Goal: Information Seeking & Learning: Learn about a topic

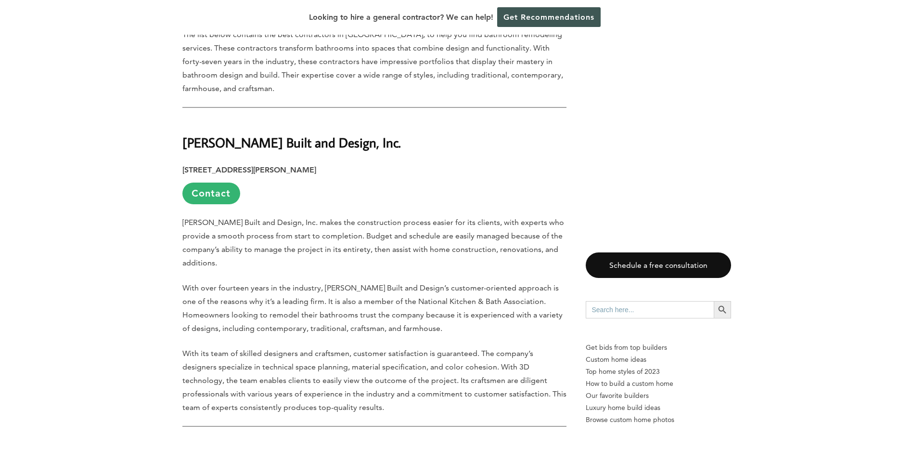
scroll to position [481, 0]
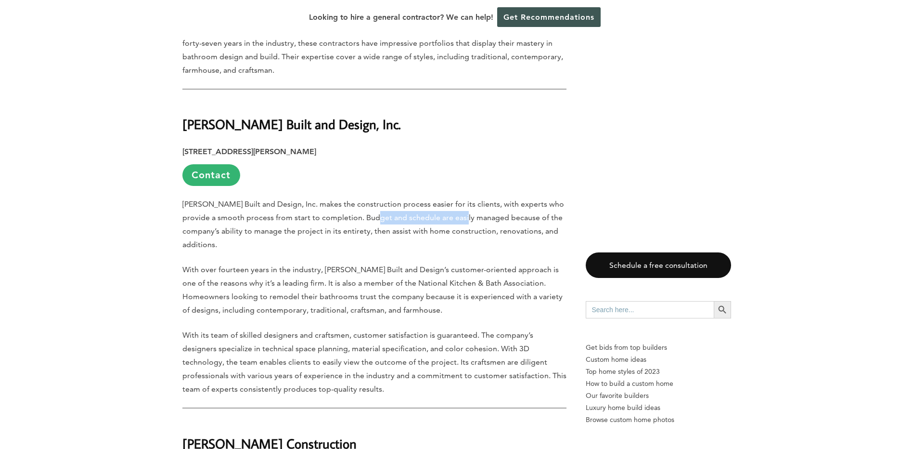
drag, startPoint x: 389, startPoint y: 218, endPoint x: 460, endPoint y: 217, distance: 70.8
click at [460, 217] on p "[PERSON_NAME] Built and Design, Inc. makes the construction process easier for …" at bounding box center [374, 224] width 384 height 54
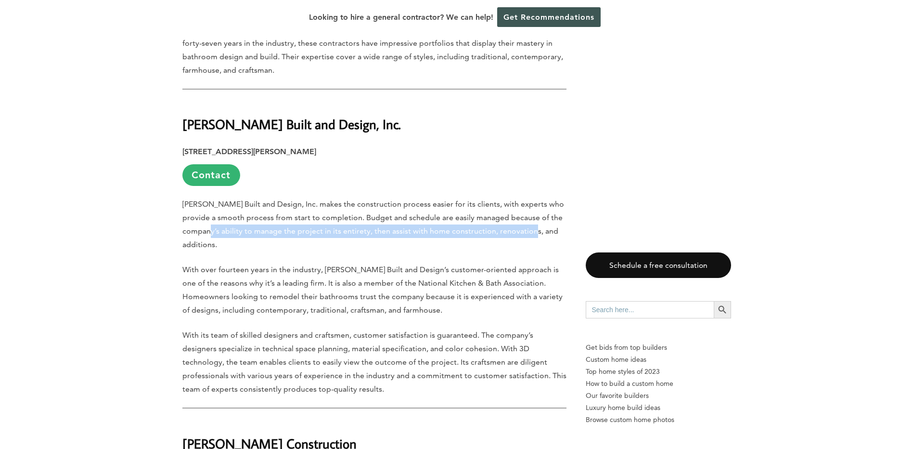
drag, startPoint x: 195, startPoint y: 228, endPoint x: 521, endPoint y: 234, distance: 327.0
click at [521, 234] on p "[PERSON_NAME] Built and Design, Inc. makes the construction process easier for …" at bounding box center [374, 224] width 384 height 54
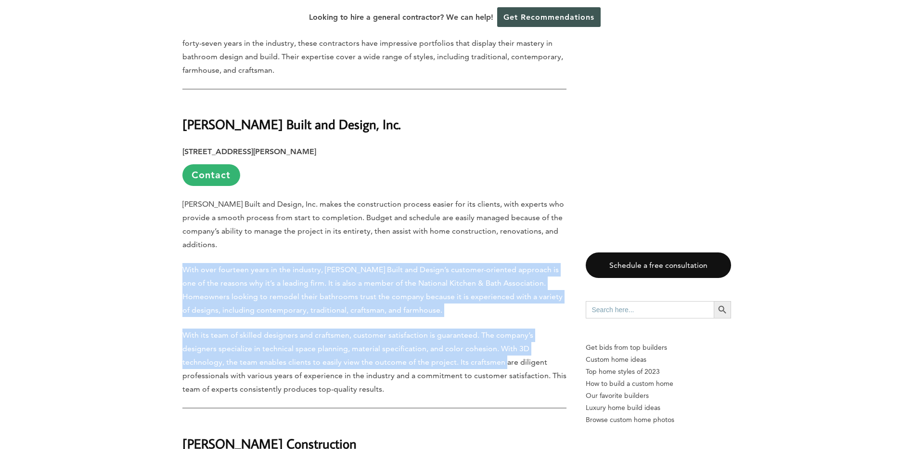
drag, startPoint x: 186, startPoint y: 259, endPoint x: 445, endPoint y: 343, distance: 272.1
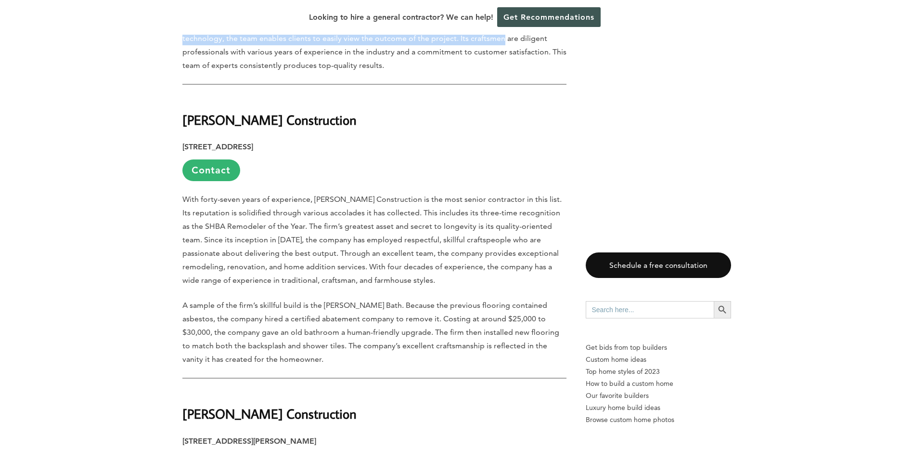
scroll to position [770, 0]
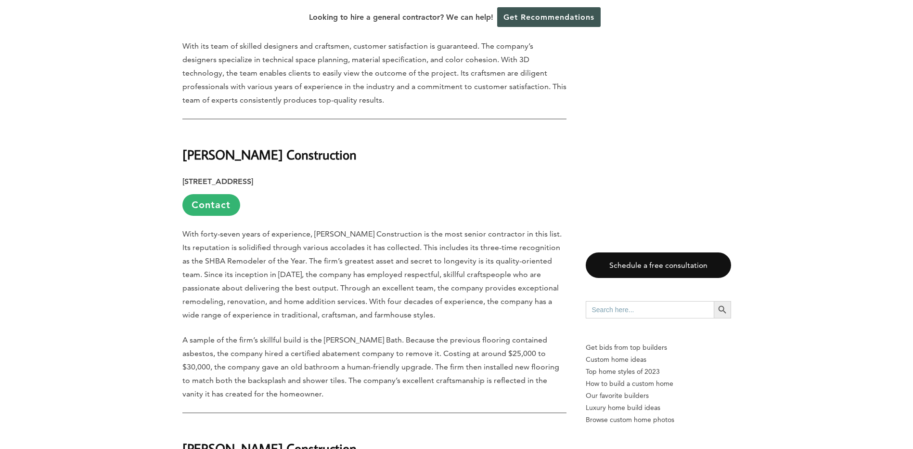
click at [363, 299] on p "With forty-seven years of experience, [PERSON_NAME] Construction is the most se…" at bounding box center [374, 274] width 384 height 94
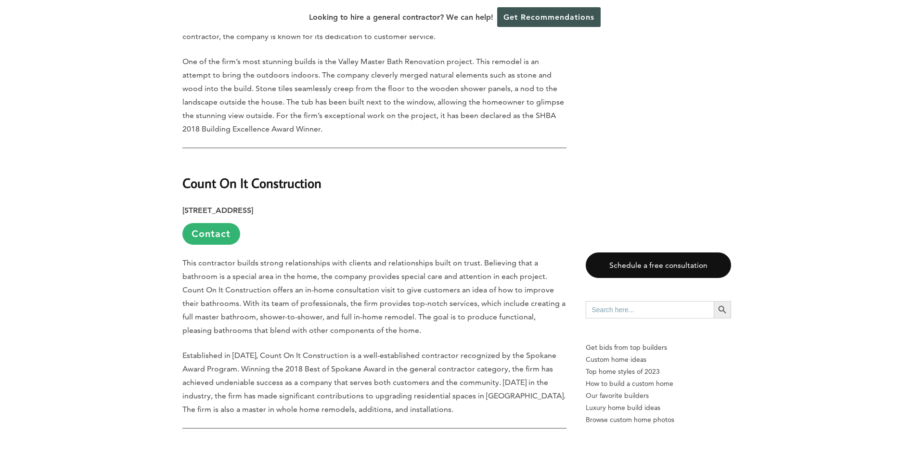
scroll to position [1348, 0]
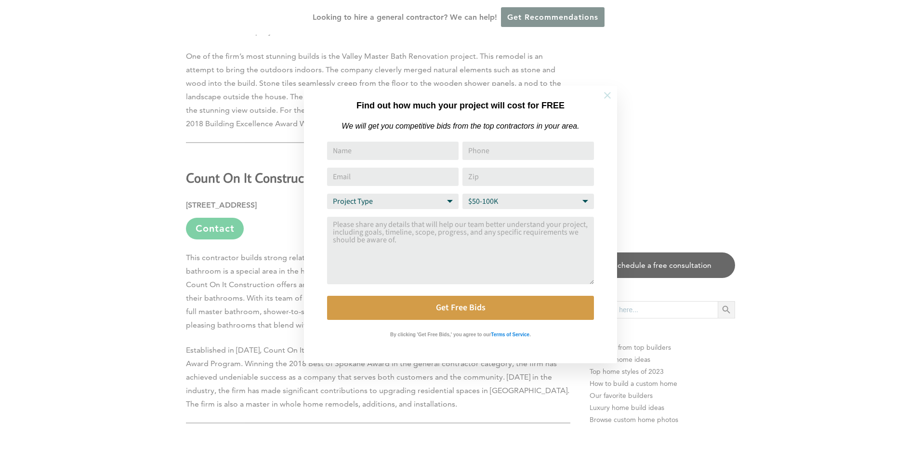
click at [609, 95] on icon at bounding box center [607, 95] width 11 height 11
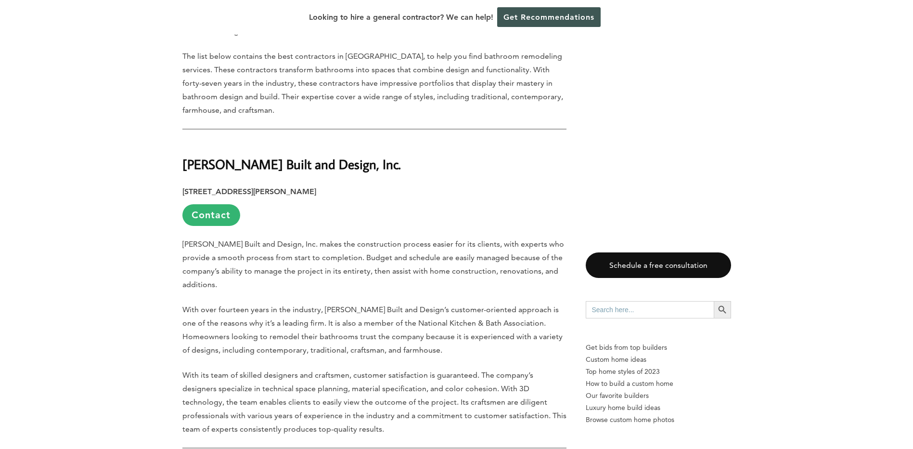
scroll to position [433, 0]
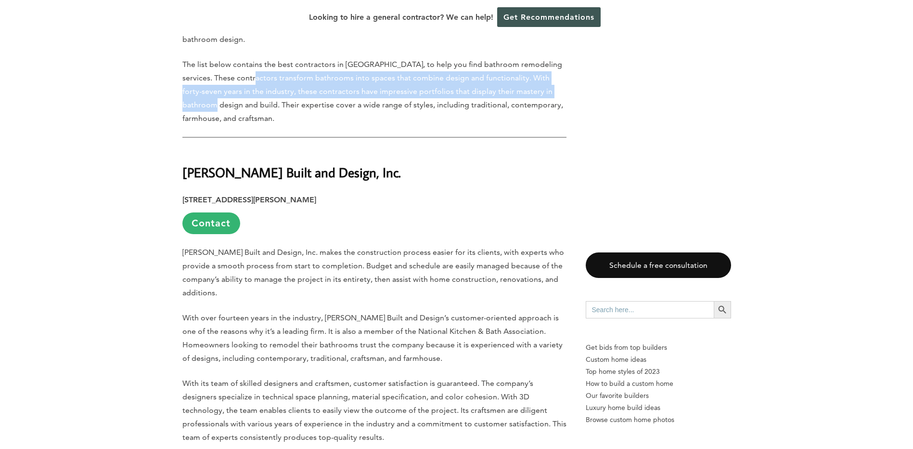
drag, startPoint x: 237, startPoint y: 75, endPoint x: 550, endPoint y: 89, distance: 313.8
click at [550, 89] on p "The list below contains the best contractors in [GEOGRAPHIC_DATA], to help you …" at bounding box center [374, 91] width 384 height 67
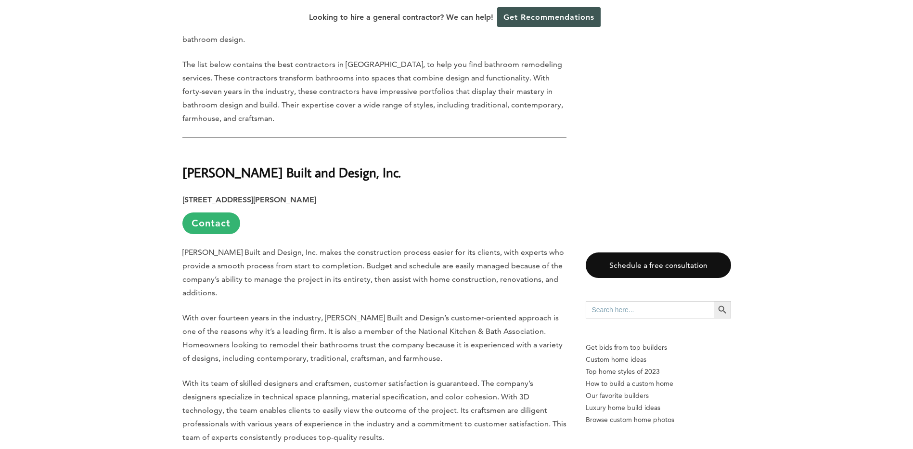
click at [196, 104] on p "The list below contains the best contractors in [GEOGRAPHIC_DATA], to help you …" at bounding box center [374, 91] width 384 height 67
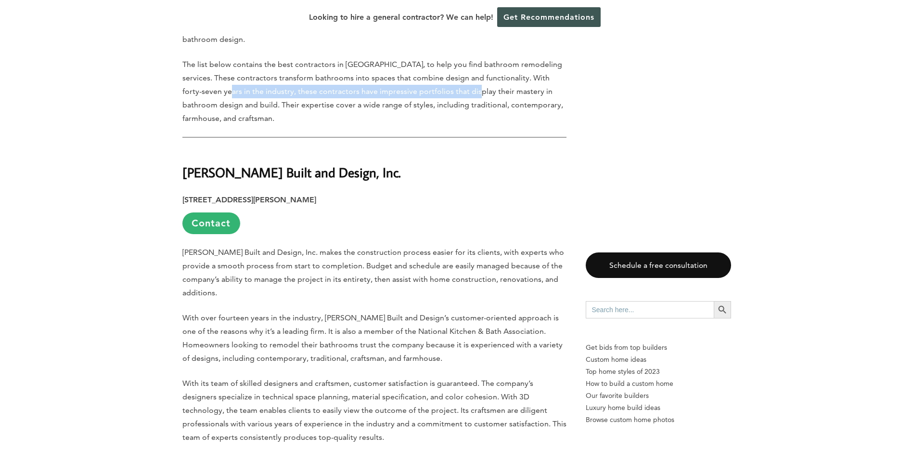
drag, startPoint x: 197, startPoint y: 95, endPoint x: 439, endPoint y: 98, distance: 241.2
click at [439, 98] on p "The list below contains the best contractors in [GEOGRAPHIC_DATA], to help you …" at bounding box center [374, 91] width 384 height 67
click at [348, 90] on p "The list below contains the best contractors in [GEOGRAPHIC_DATA], to help you …" at bounding box center [374, 91] width 384 height 67
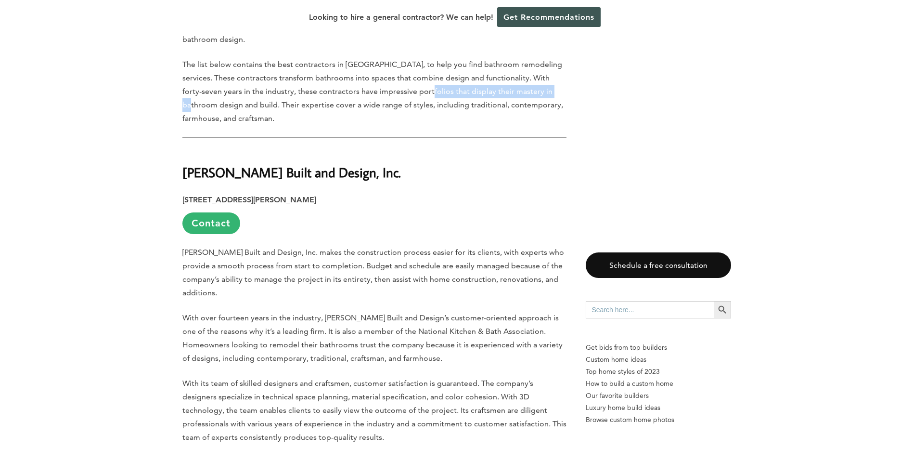
drag, startPoint x: 393, startPoint y: 89, endPoint x: 529, endPoint y: 95, distance: 136.4
click at [529, 95] on p "The list below contains the best contractors in [GEOGRAPHIC_DATA], to help you …" at bounding box center [374, 91] width 384 height 67
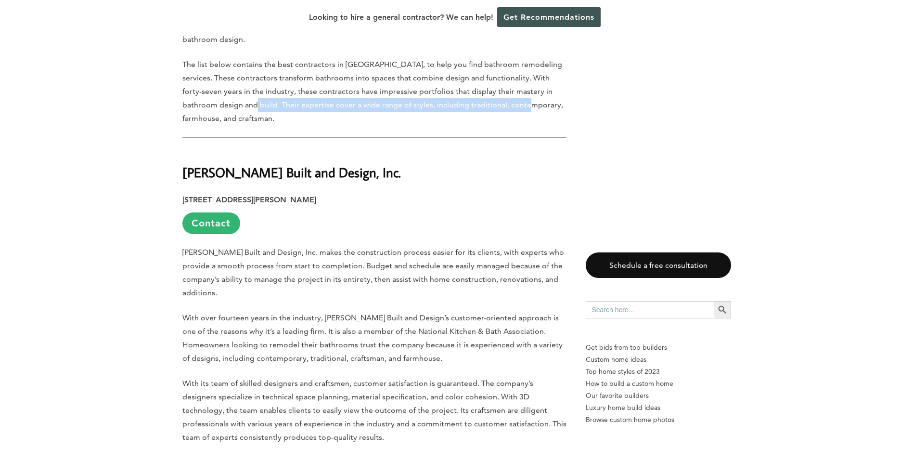
drag, startPoint x: 214, startPoint y: 102, endPoint x: 489, endPoint y: 108, distance: 275.0
click at [489, 108] on p "The list below contains the best contractors in [GEOGRAPHIC_DATA], to help you …" at bounding box center [374, 91] width 384 height 67
click at [450, 107] on p "The list below contains the best contractors in [GEOGRAPHIC_DATA], to help you …" at bounding box center [374, 91] width 384 height 67
click at [499, 104] on p "The list below contains the best contractors in [GEOGRAPHIC_DATA], to help you …" at bounding box center [374, 91] width 384 height 67
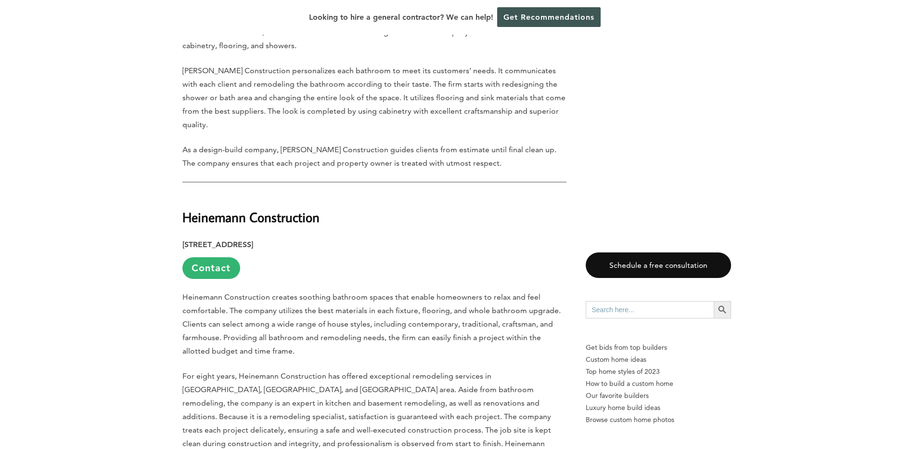
scroll to position [2504, 0]
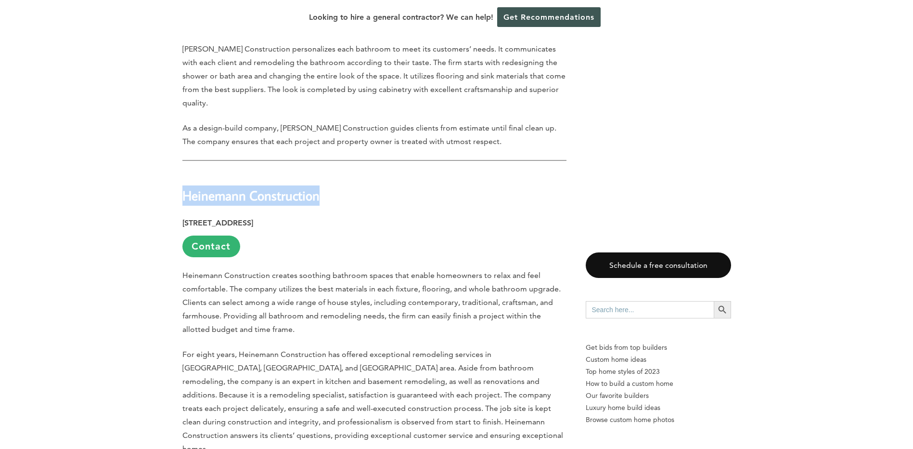
drag, startPoint x: 323, startPoint y: 168, endPoint x: 183, endPoint y: 168, distance: 139.1
click at [183, 172] on h2 "Heinemann Construction" at bounding box center [374, 188] width 384 height 33
copy strong "Heinemann Construction"
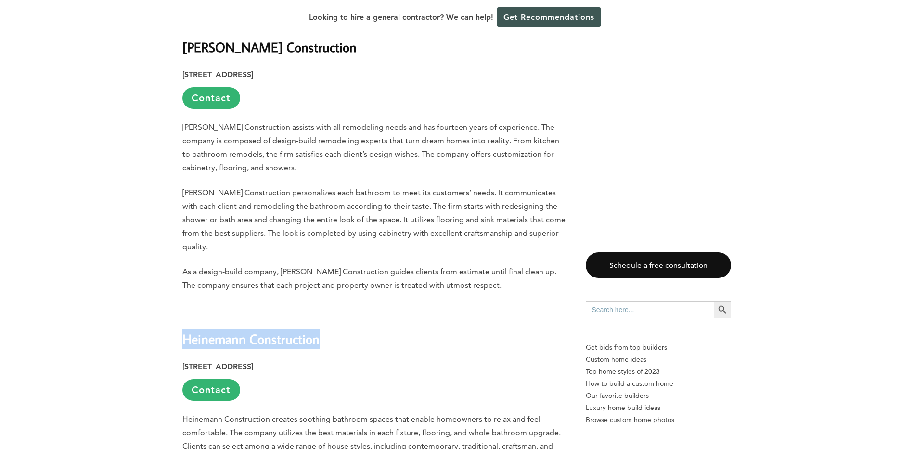
scroll to position [2311, 0]
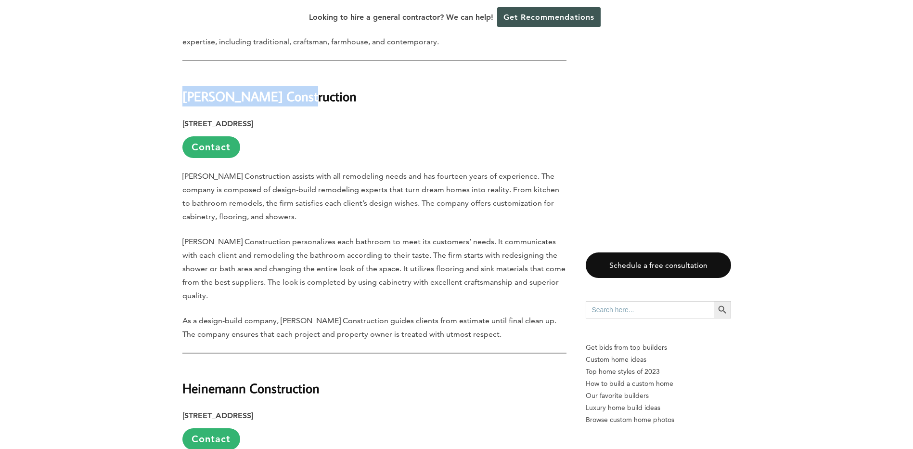
drag, startPoint x: 295, startPoint y: 85, endPoint x: 171, endPoint y: 83, distance: 124.2
copy strong "[PERSON_NAME] Construction"
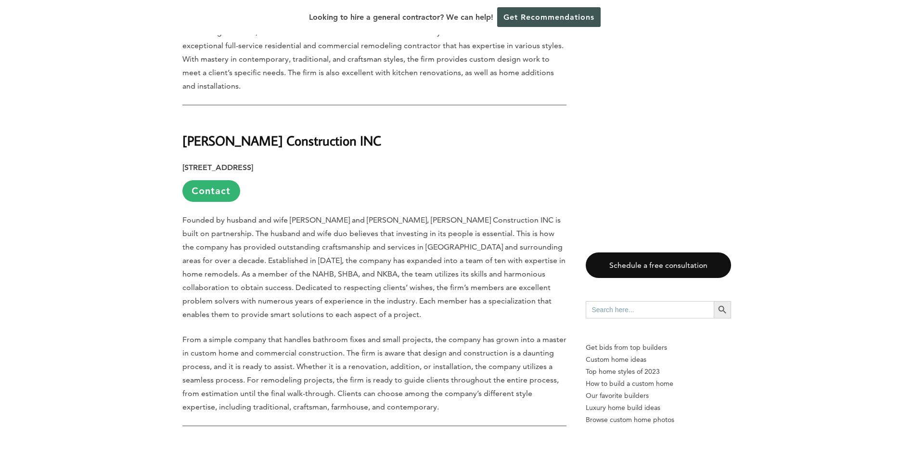
scroll to position [1878, 0]
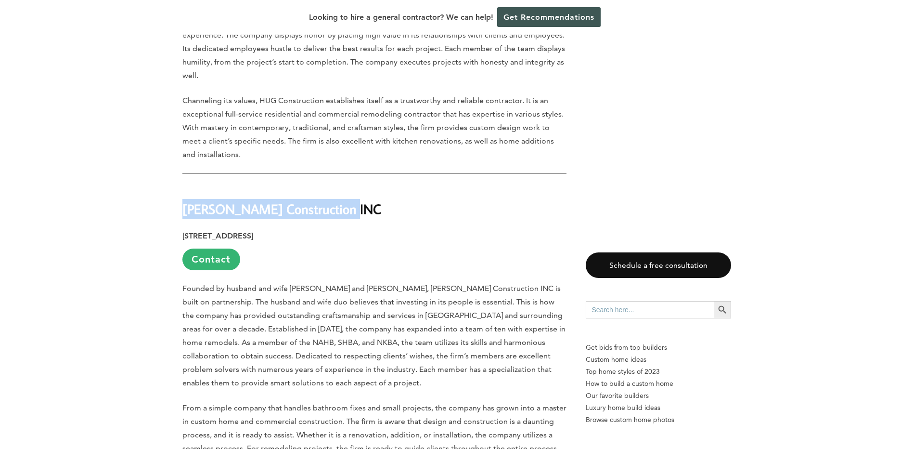
drag, startPoint x: 343, startPoint y: 198, endPoint x: 149, endPoint y: 205, distance: 194.2
click at [149, 205] on div "Last updated on [DATE] 02:11 pm A bathroom is a place for rest, relaxation, and…" at bounding box center [456, 139] width 913 height 3201
copy strong "[PERSON_NAME] Construction INC"
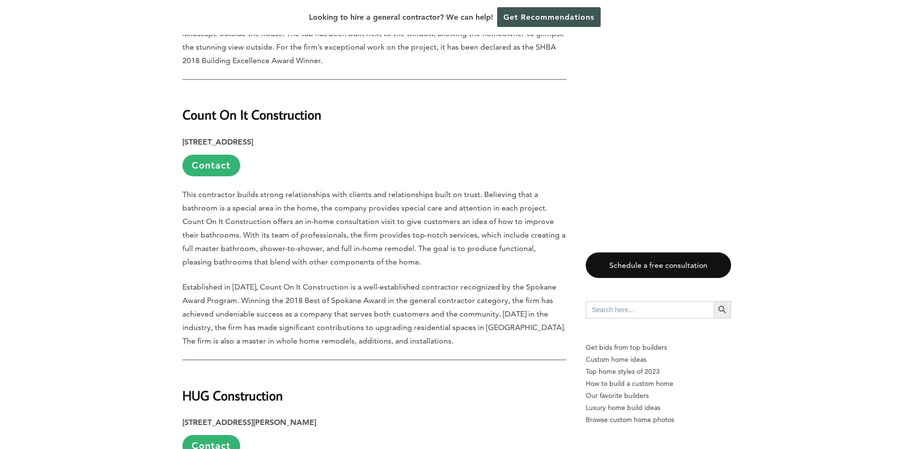
scroll to position [1252, 0]
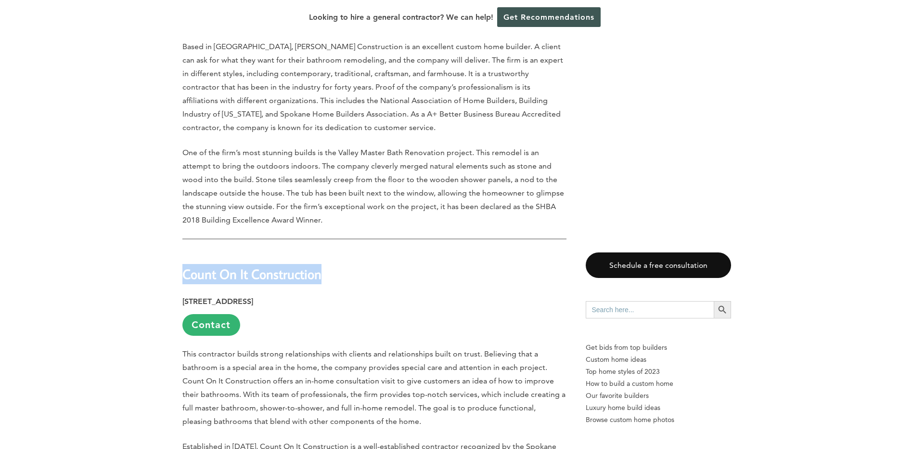
drag, startPoint x: 316, startPoint y: 264, endPoint x: 170, endPoint y: 262, distance: 145.9
copy strong "Count On It Construction"
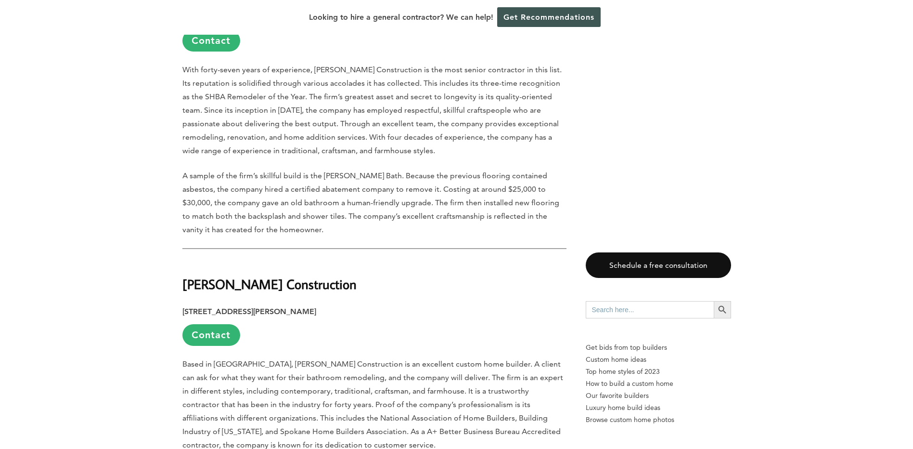
scroll to position [915, 0]
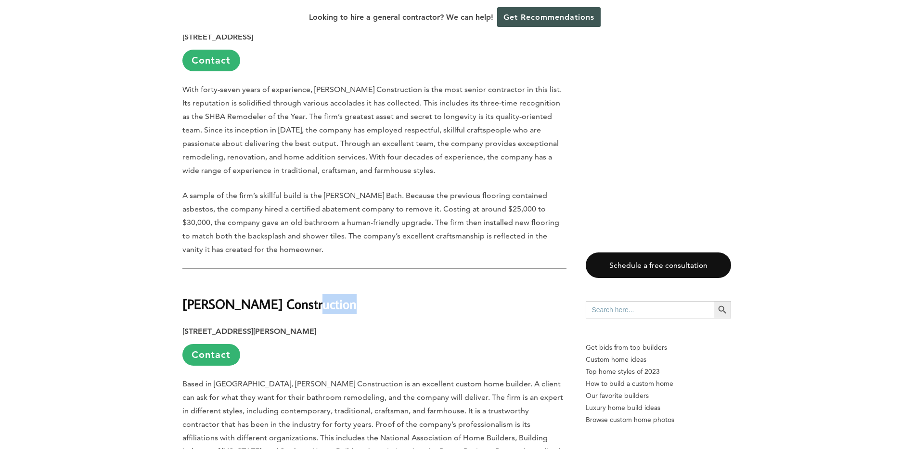
drag, startPoint x: 288, startPoint y: 290, endPoint x: 158, endPoint y: 302, distance: 130.5
drag, startPoint x: 182, startPoint y: 293, endPoint x: 298, endPoint y: 293, distance: 116.0
copy strong "[PERSON_NAME] Construction"
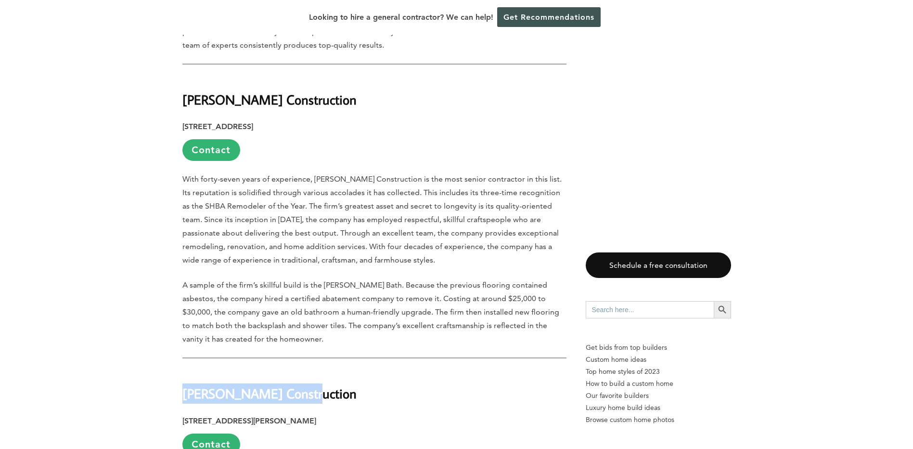
scroll to position [722, 0]
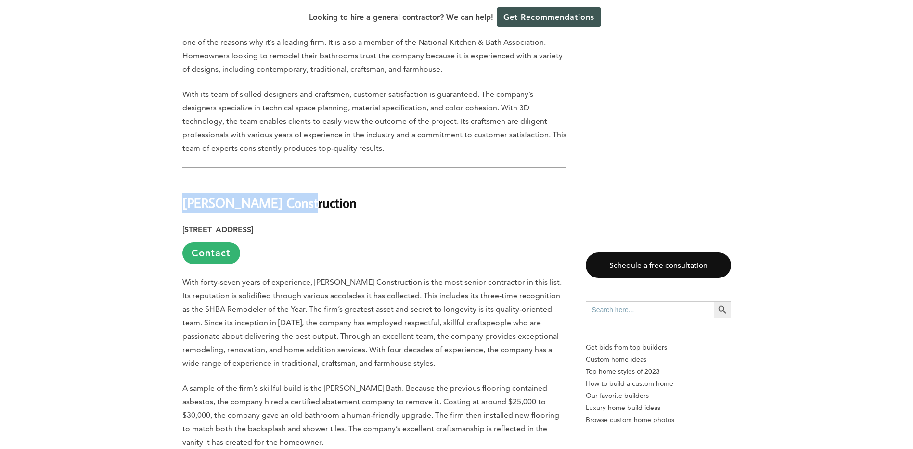
drag, startPoint x: 315, startPoint y: 189, endPoint x: 169, endPoint y: 193, distance: 145.9
copy strong "[PERSON_NAME] Construction"
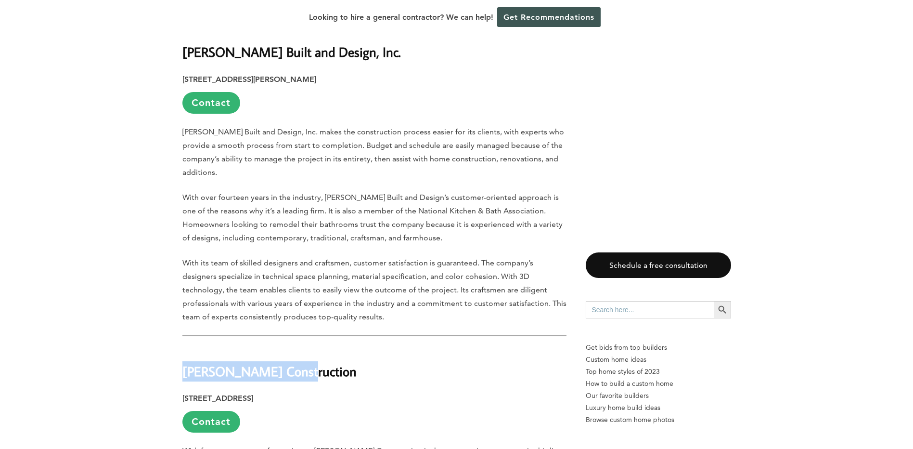
scroll to position [385, 0]
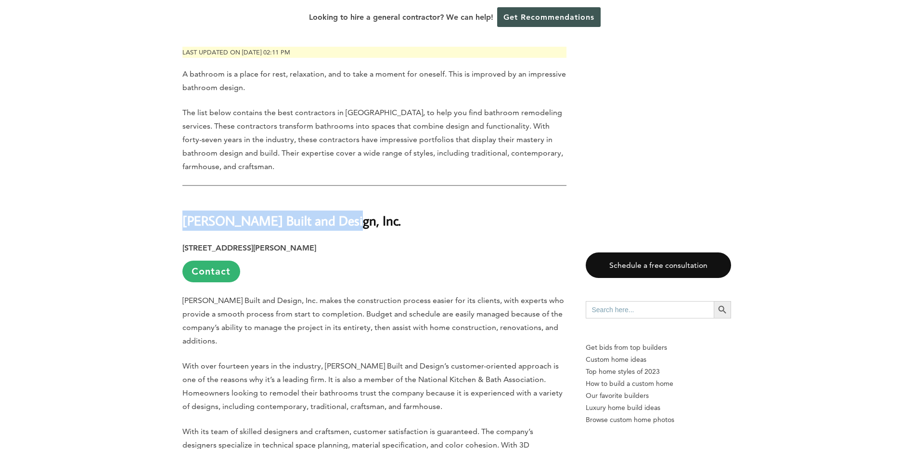
drag, startPoint x: 339, startPoint y: 217, endPoint x: 159, endPoint y: 221, distance: 180.6
copy strong "[PERSON_NAME] Built and Design, Inc."
